Goal: Task Accomplishment & Management: Complete application form

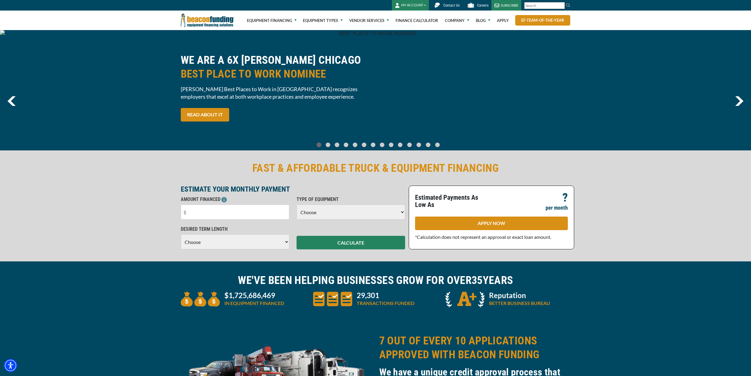
click at [419, 4] on button "MY ACCOUNT" at bounding box center [410, 5] width 37 height 11
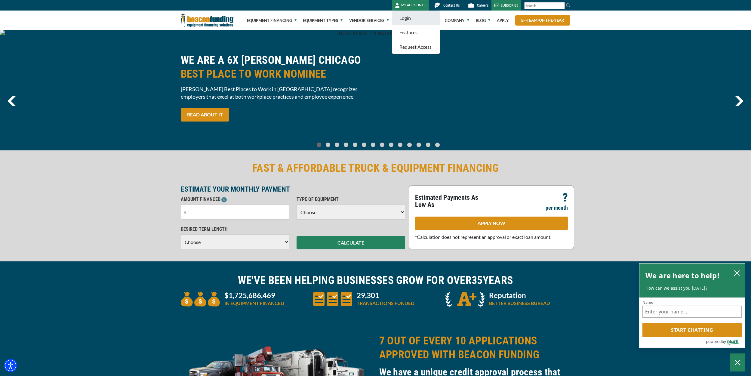
click at [412, 18] on link "Login" at bounding box center [416, 18] width 48 height 14
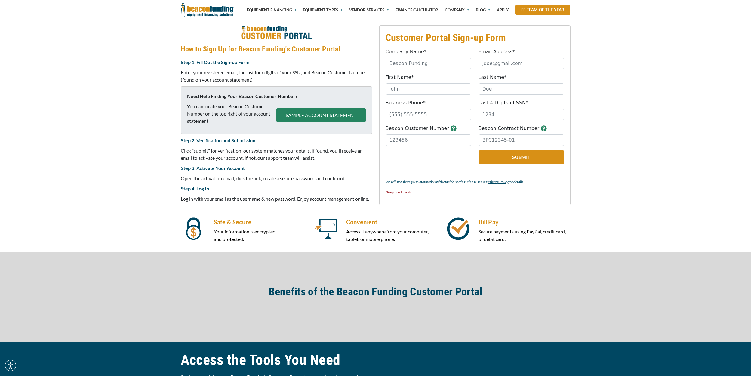
scroll to position [240, 0]
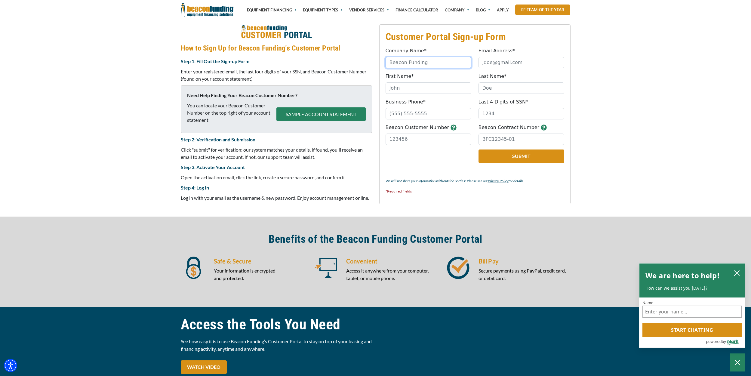
click at [444, 66] on input "Company Name*" at bounding box center [429, 62] width 86 height 11
click at [494, 63] on input "Email Address*" at bounding box center [522, 62] width 86 height 11
type input "[EMAIL_ADDRESS][DOMAIN_NAME]"
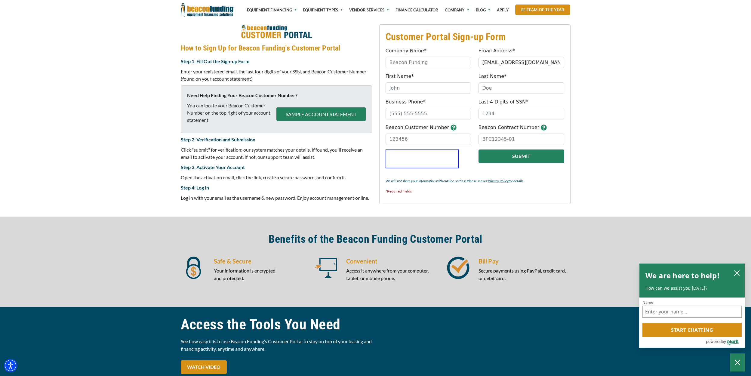
click at [515, 163] on button "Submit" at bounding box center [522, 157] width 86 height 14
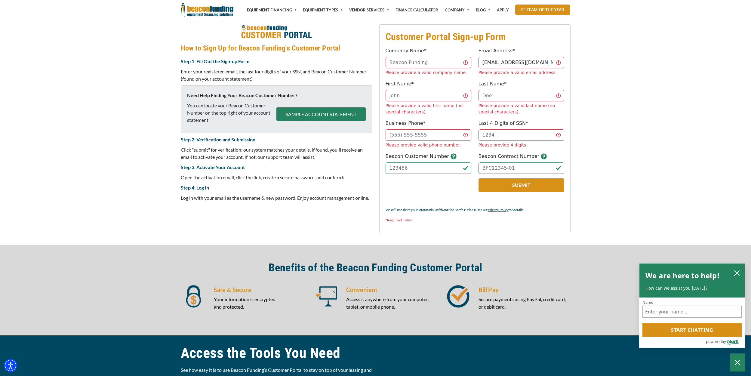
click at [593, 174] on div "Customer Portal Sign-up Form Company Name* Please provide a valid company name.…" at bounding box center [375, 128] width 751 height 233
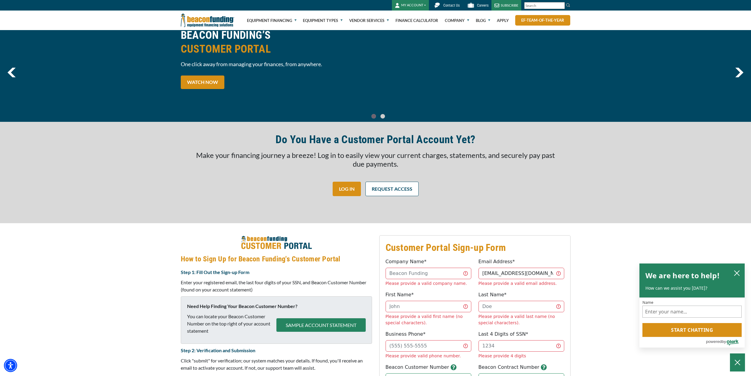
scroll to position [0, 0]
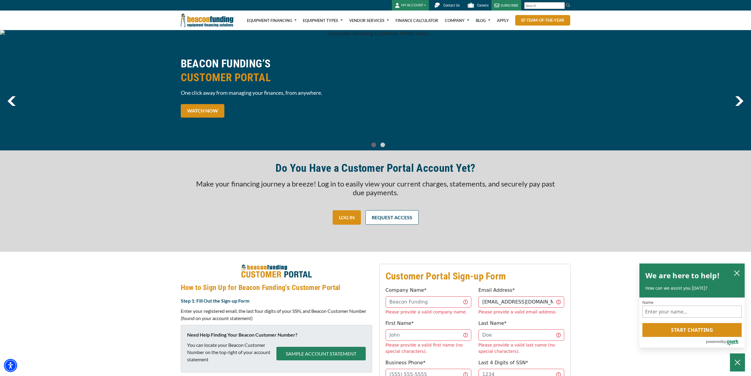
click at [448, 7] on span "Contact Us" at bounding box center [452, 5] width 16 height 4
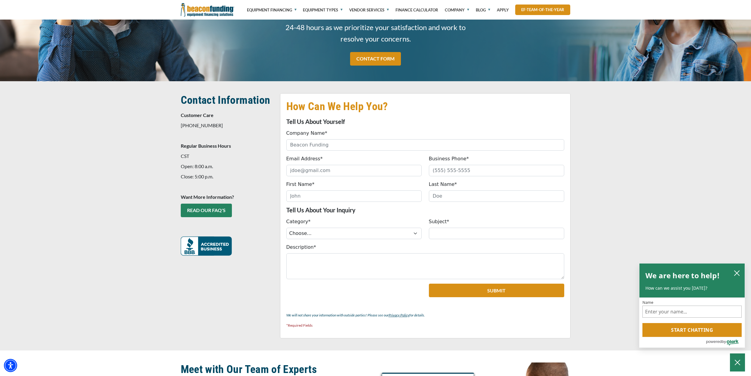
scroll to position [3, 0]
